Goal: Task Accomplishment & Management: Use online tool/utility

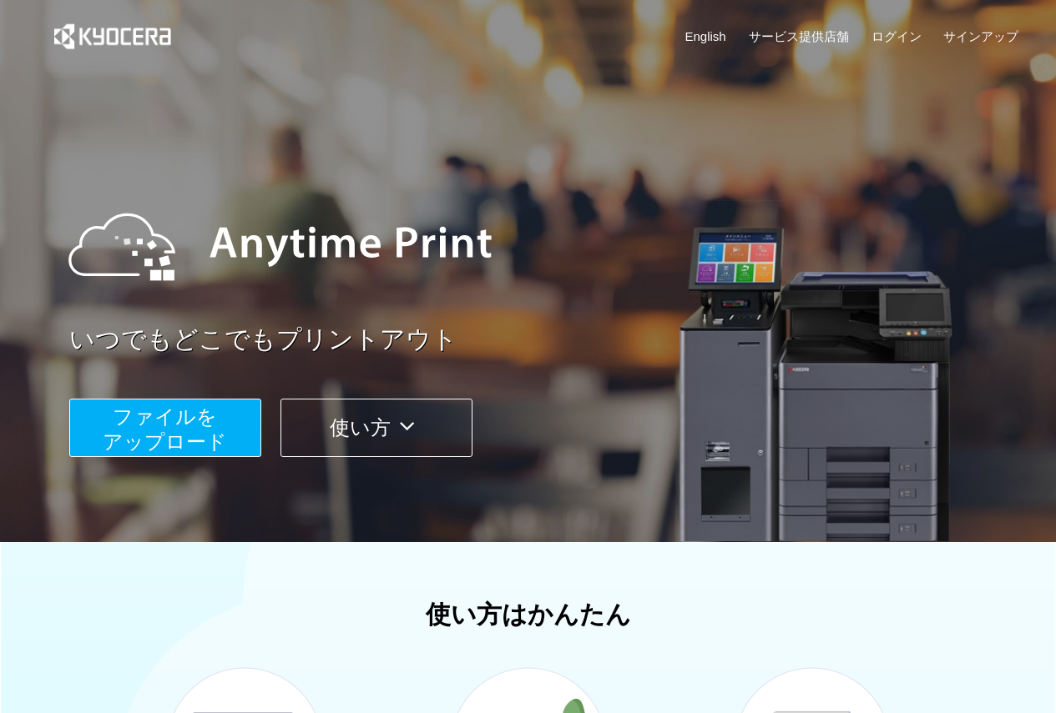
click at [136, 423] on span "ファイルを ​​アップロード" at bounding box center [165, 430] width 124 height 48
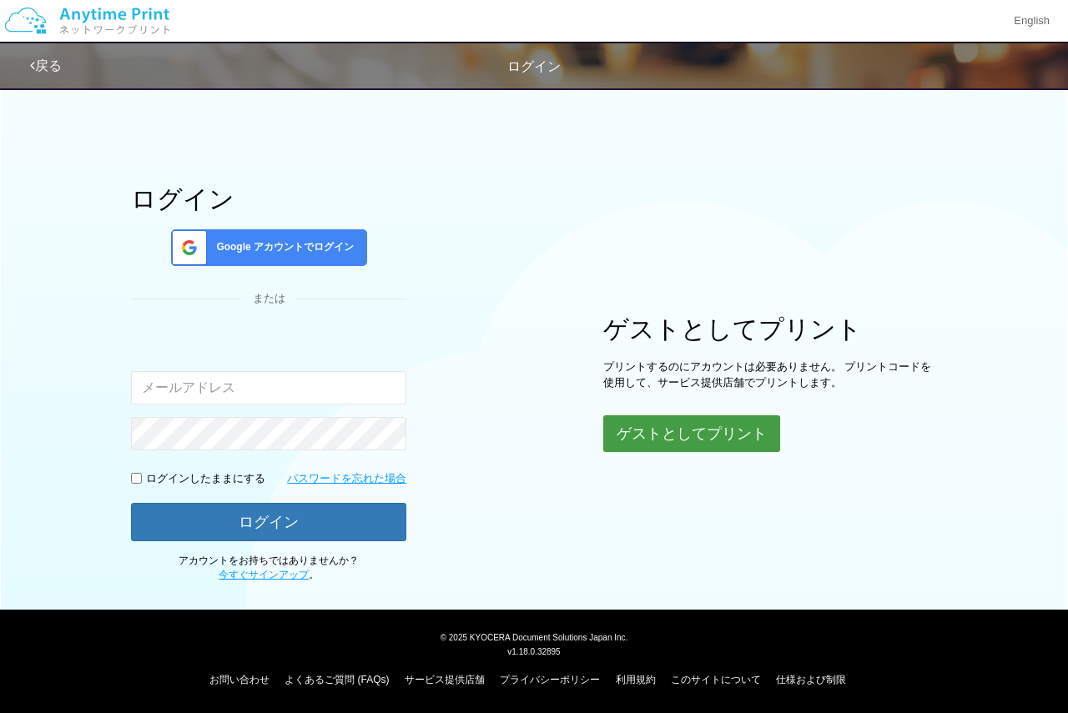
click at [679, 446] on button "ゲストとしてプリント" at bounding box center [691, 434] width 177 height 37
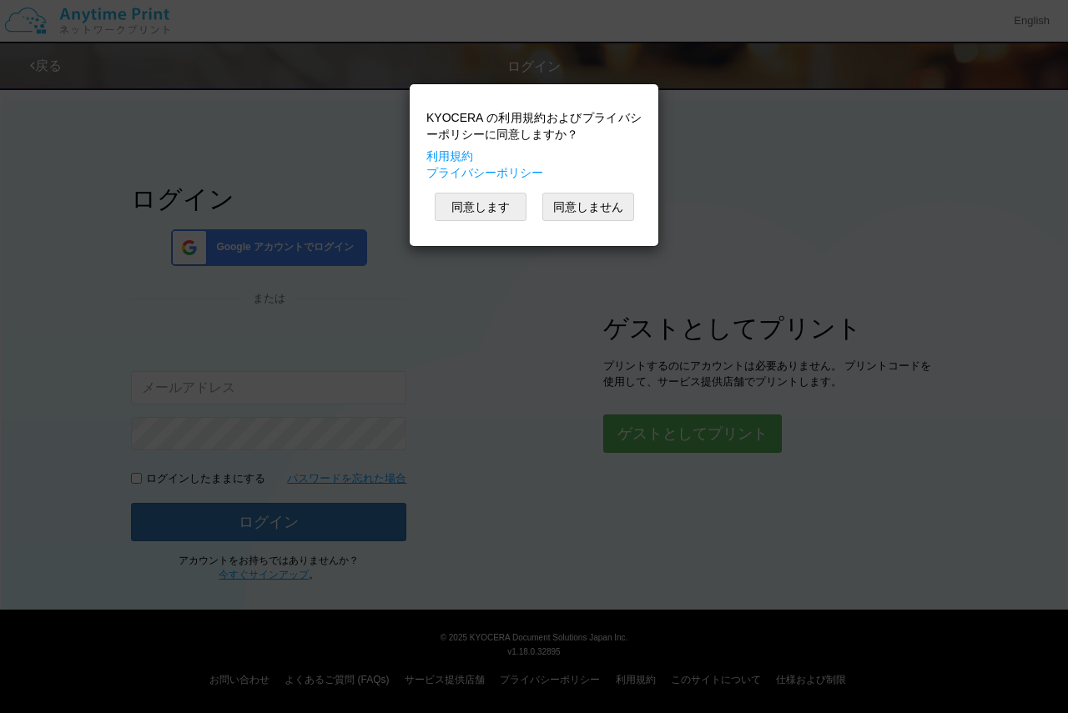
click at [500, 192] on div "KYOCERA の利用規約およびプライバシーポリシーに同意しますか？ 利用規約 プライバシーポリシー 同意します 同意しません" at bounding box center [534, 165] width 232 height 145
click at [517, 201] on button "同意します" at bounding box center [481, 207] width 92 height 28
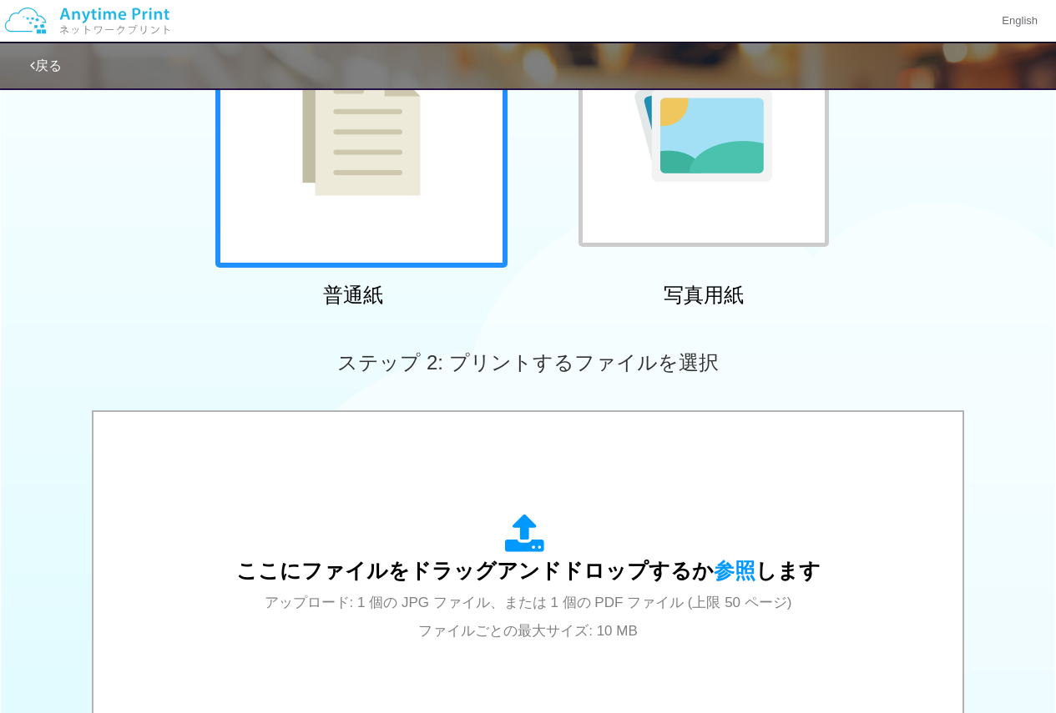
click at [381, 152] on img at bounding box center [361, 122] width 118 height 149
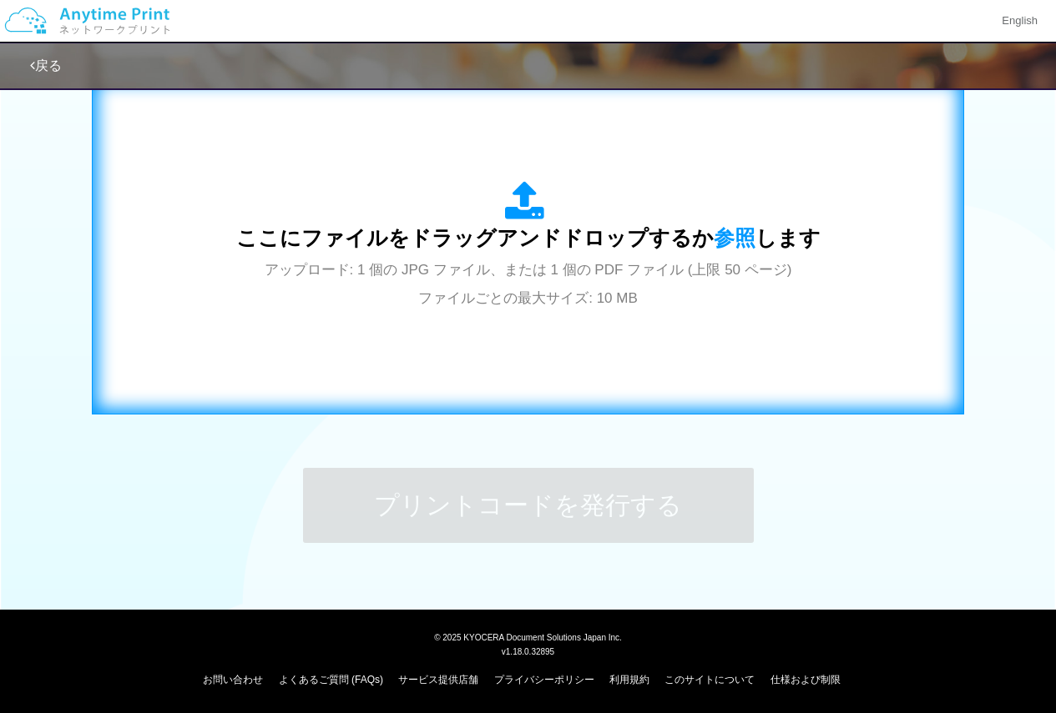
click at [438, 357] on div "ここにファイルをドラッグアンドドロップするか 参照 します アップロード: 1 個の JPG ファイル、または 1 個の PDF ファイル (上限 50 ペー…" at bounding box center [527, 246] width 837 height 302
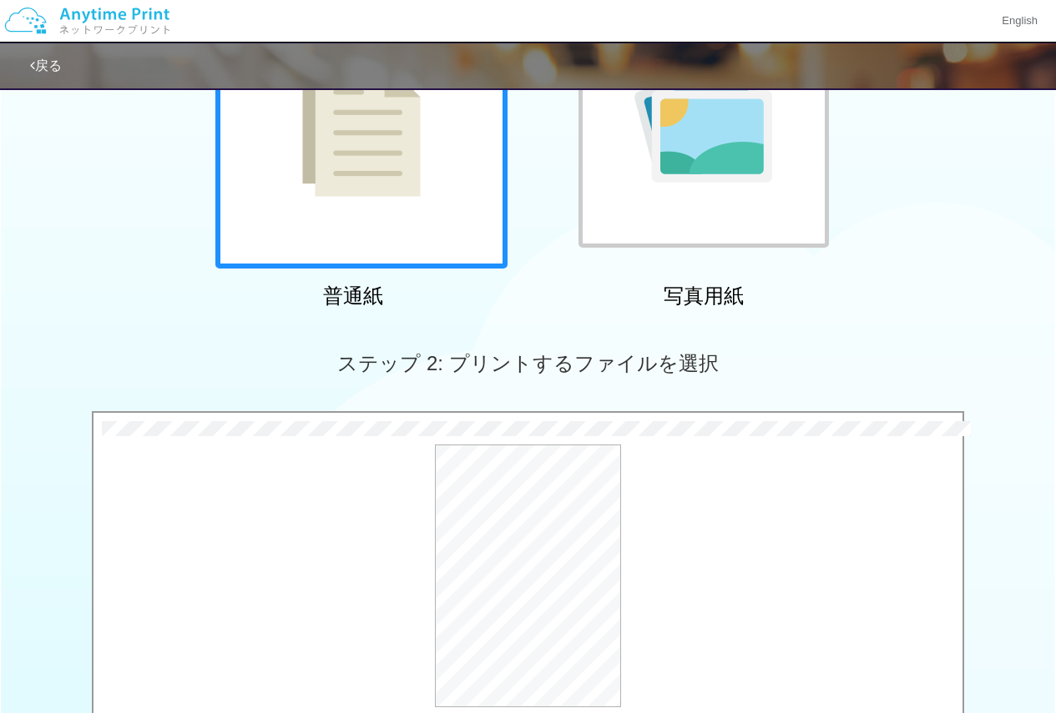
scroll to position [445, 0]
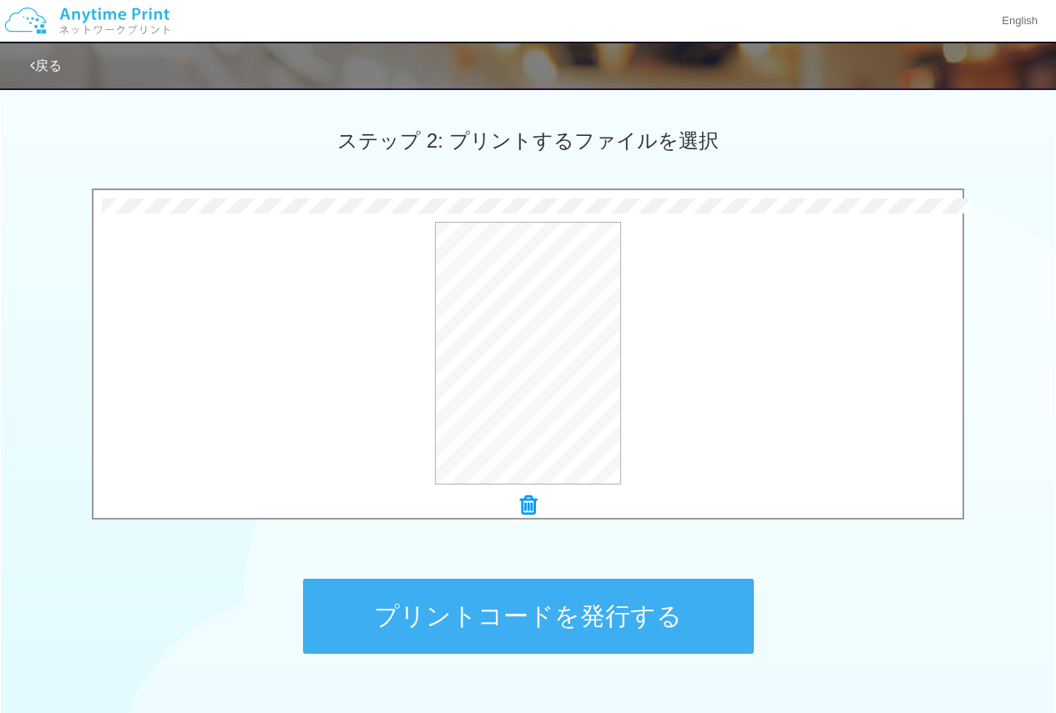
click at [607, 602] on button "プリントコードを発行する" at bounding box center [528, 616] width 451 height 75
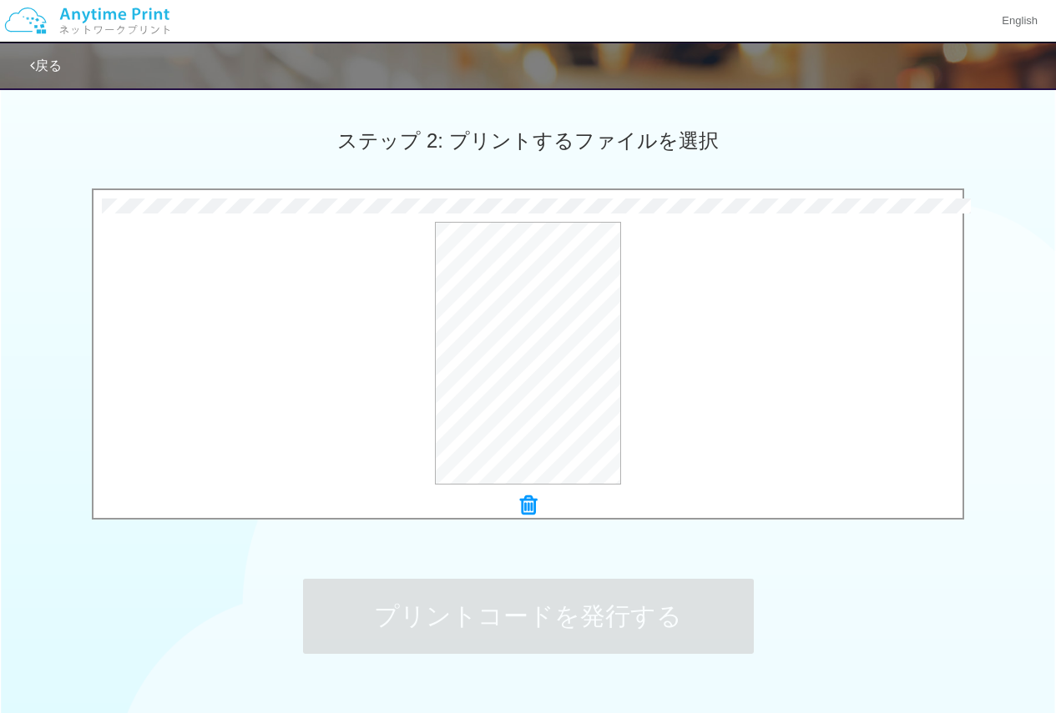
scroll to position [0, 0]
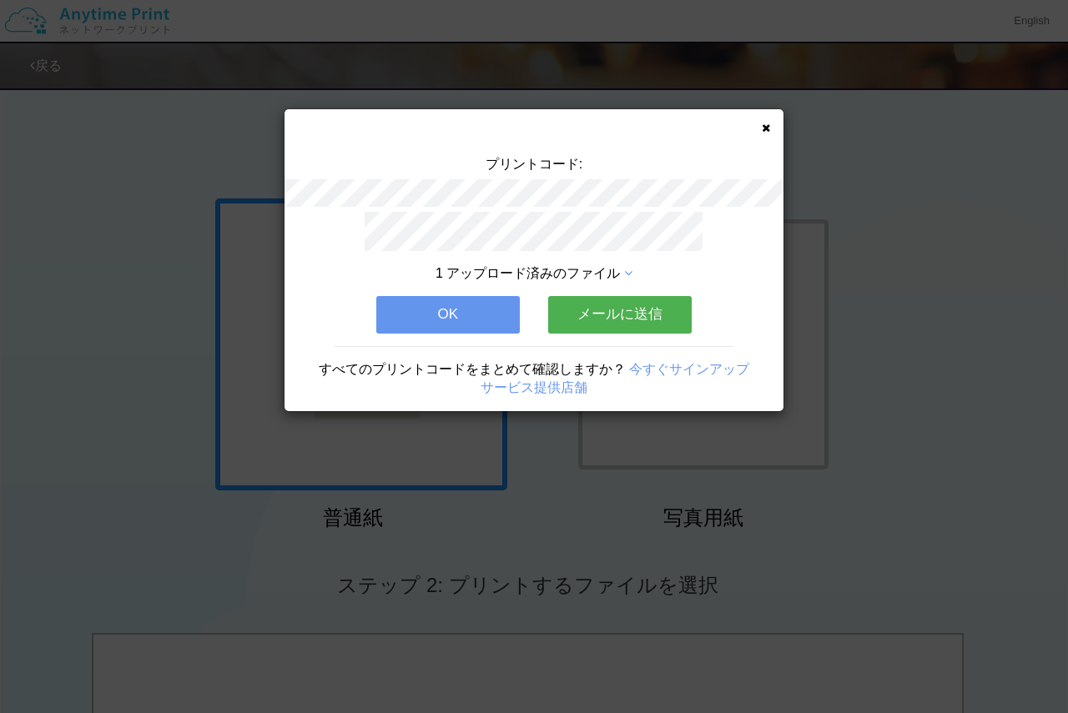
click at [491, 314] on button "OK" at bounding box center [448, 314] width 144 height 37
click at [491, 314] on div "1 アップロード済みのファイル OK メールに送信 すべてのプリントコードをまとめて確認しますか？ 今すぐサインアップ サービス提供店舗" at bounding box center [534, 311] width 499 height 199
